Goal: Task Accomplishment & Management: Use online tool/utility

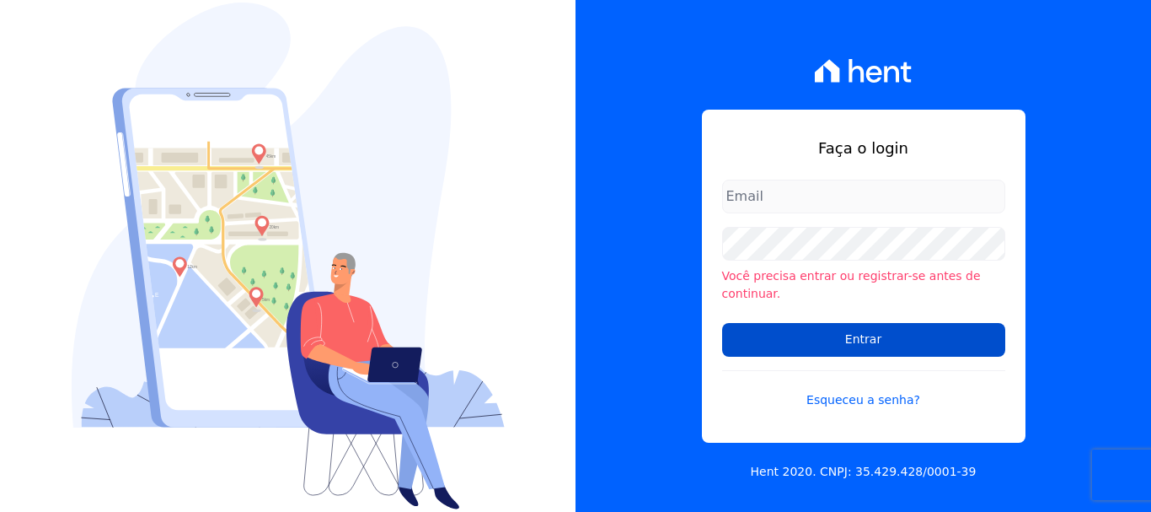
type input "[EMAIL_ADDRESS][DOMAIN_NAME]"
click at [822, 324] on input "Entrar" at bounding box center [863, 340] width 283 height 34
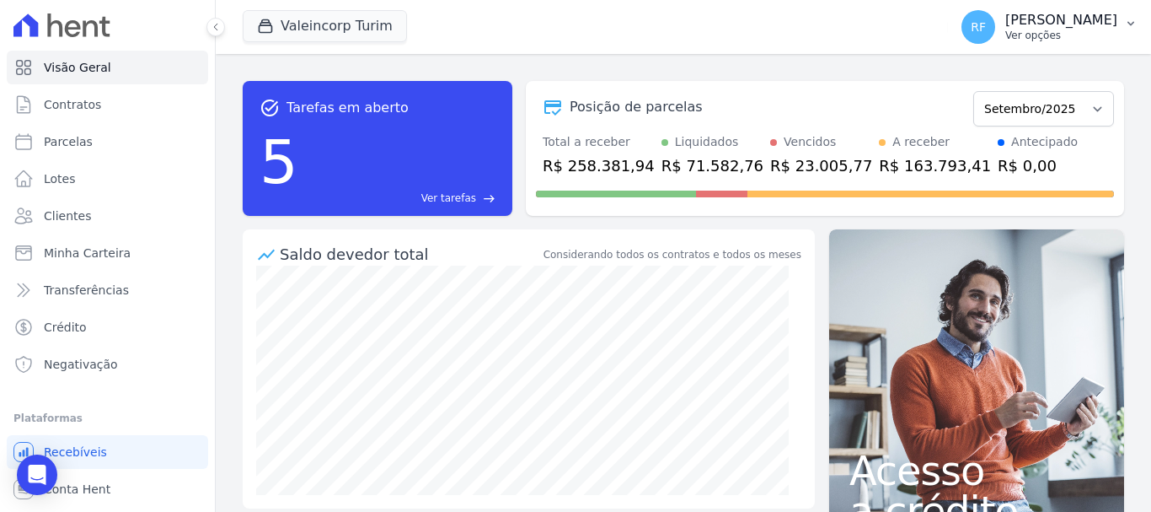
click at [1052, 29] on p "Ver opções" at bounding box center [1061, 35] width 112 height 13
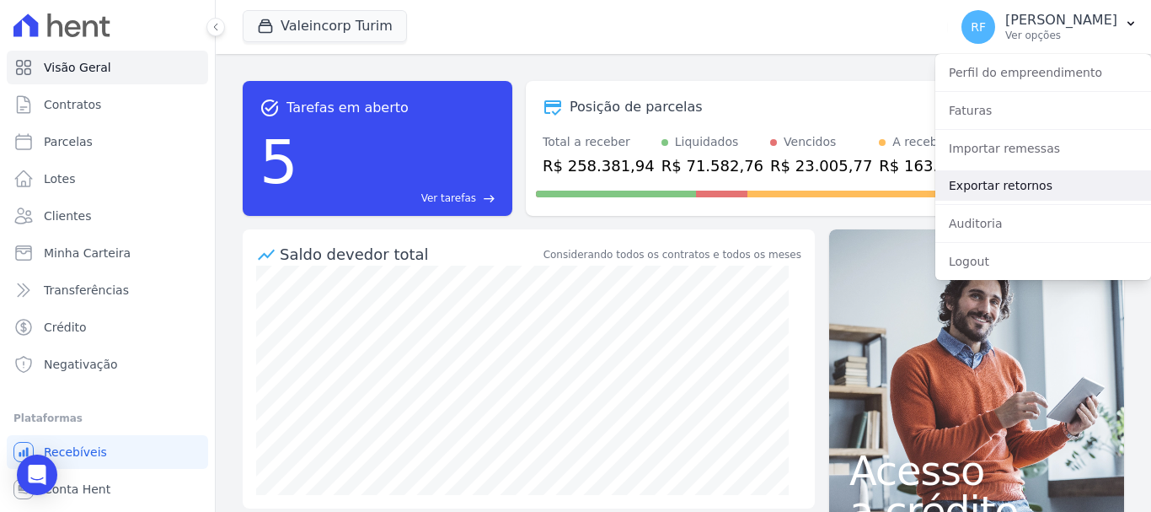
click at [1009, 179] on link "Exportar retornos" at bounding box center [1043, 185] width 216 height 30
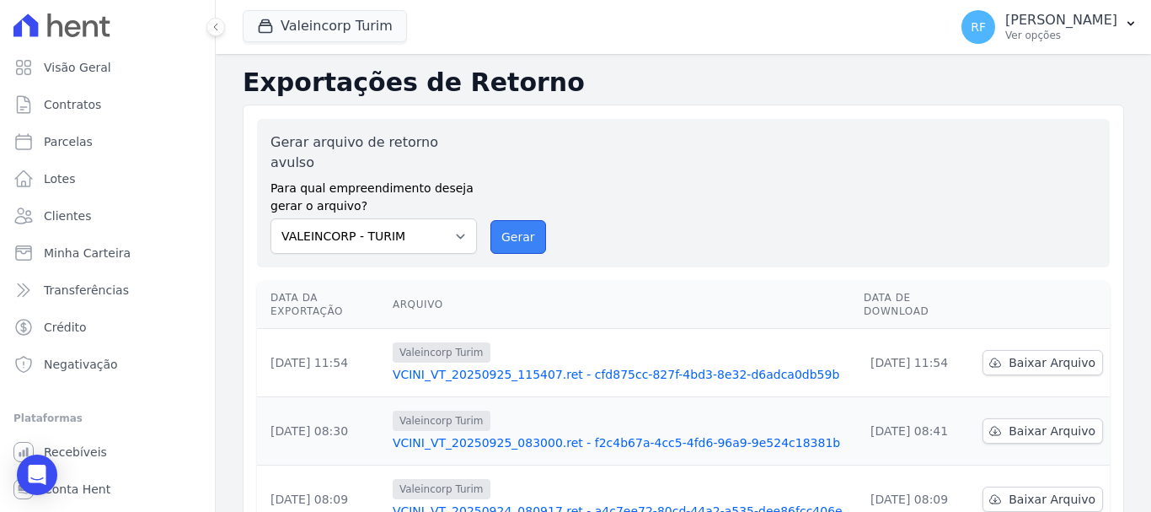
click at [514, 226] on button "Gerar" at bounding box center [518, 237] width 56 height 34
